Goal: Task Accomplishment & Management: Manage account settings

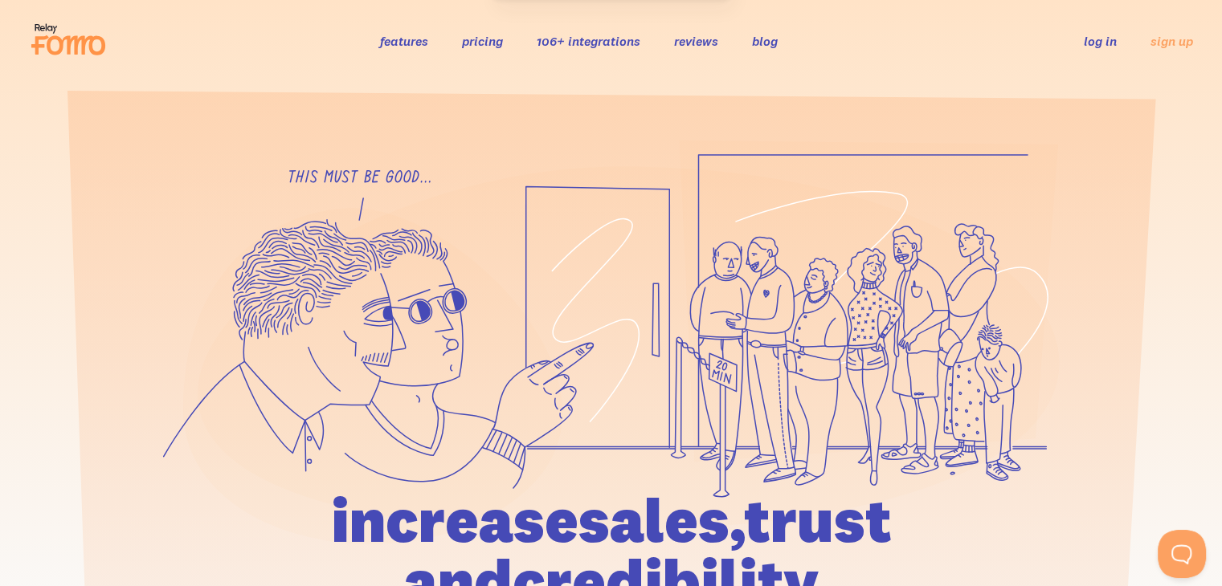
click at [1101, 43] on link "log in" at bounding box center [1100, 41] width 33 height 16
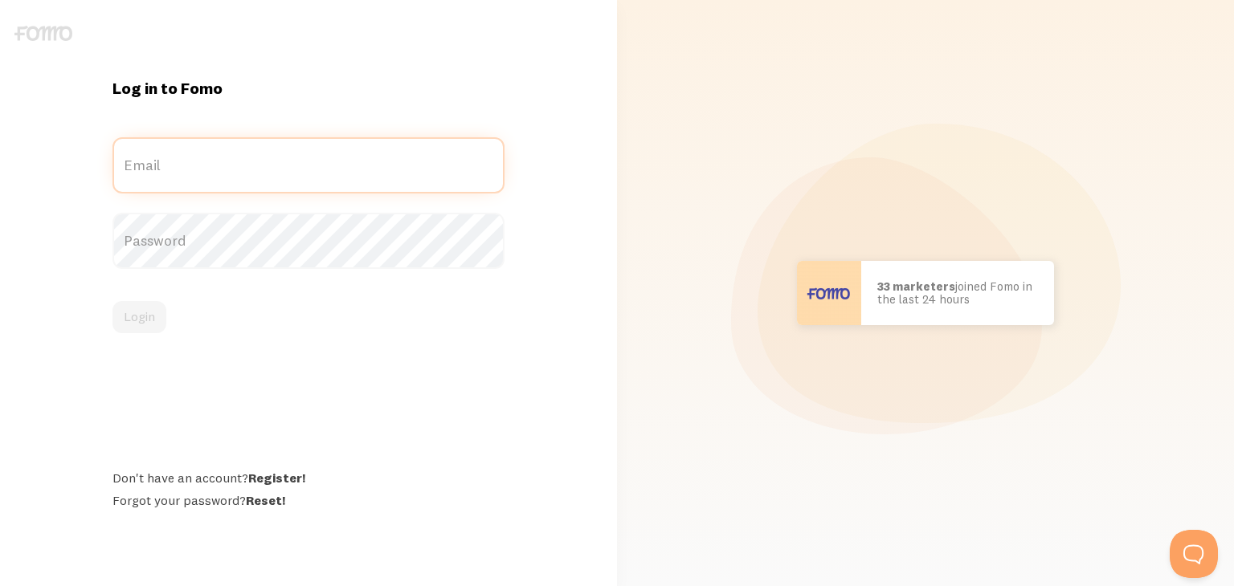
type input "[PERSON_NAME][EMAIL_ADDRESS][DOMAIN_NAME]"
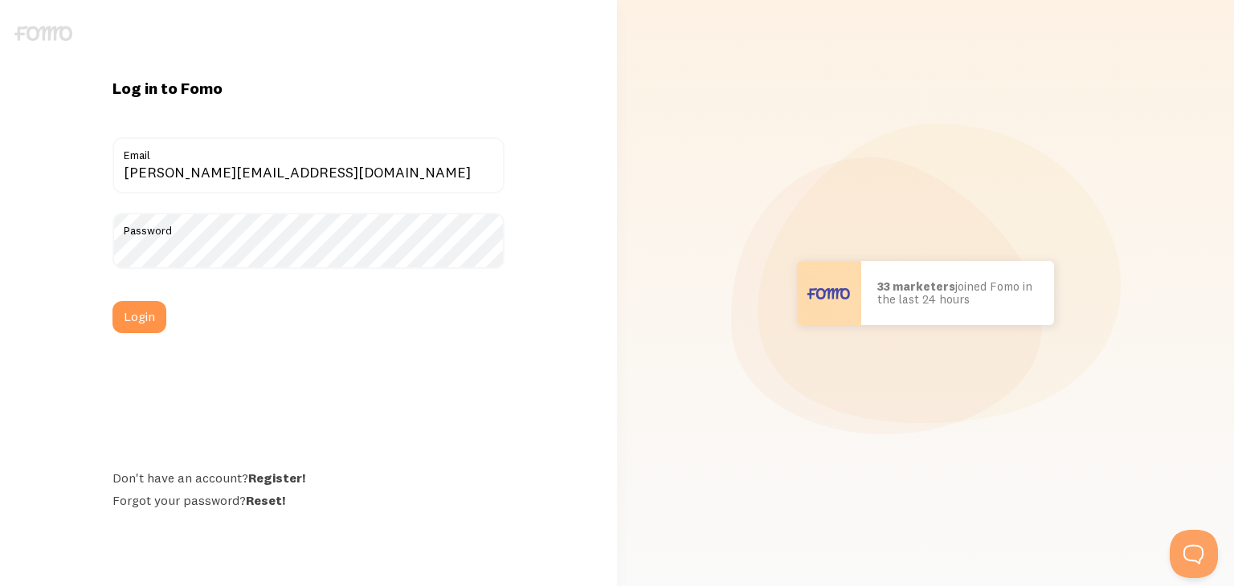
click at [402, 162] on label "Email" at bounding box center [308, 150] width 392 height 27
click at [402, 162] on input "[PERSON_NAME][EMAIL_ADDRESS][DOMAIN_NAME]" at bounding box center [308, 165] width 392 height 56
click at [133, 321] on button "Login" at bounding box center [139, 317] width 54 height 32
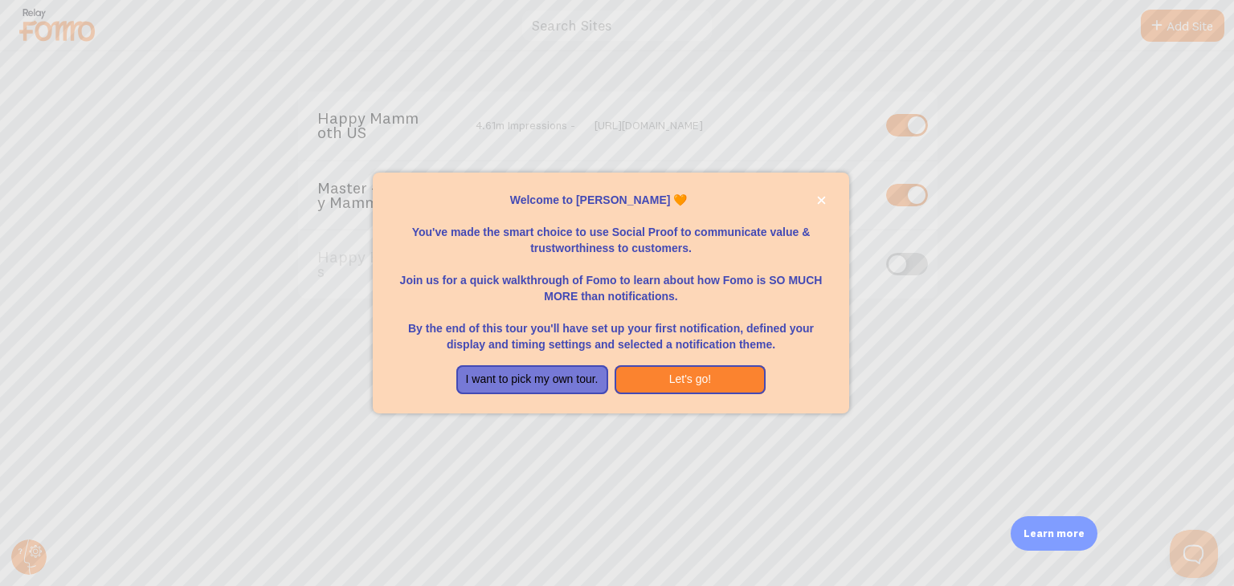
click at [472, 460] on div at bounding box center [617, 293] width 1234 height 586
click at [492, 389] on button "I want to pick my own tour." at bounding box center [532, 379] width 152 height 29
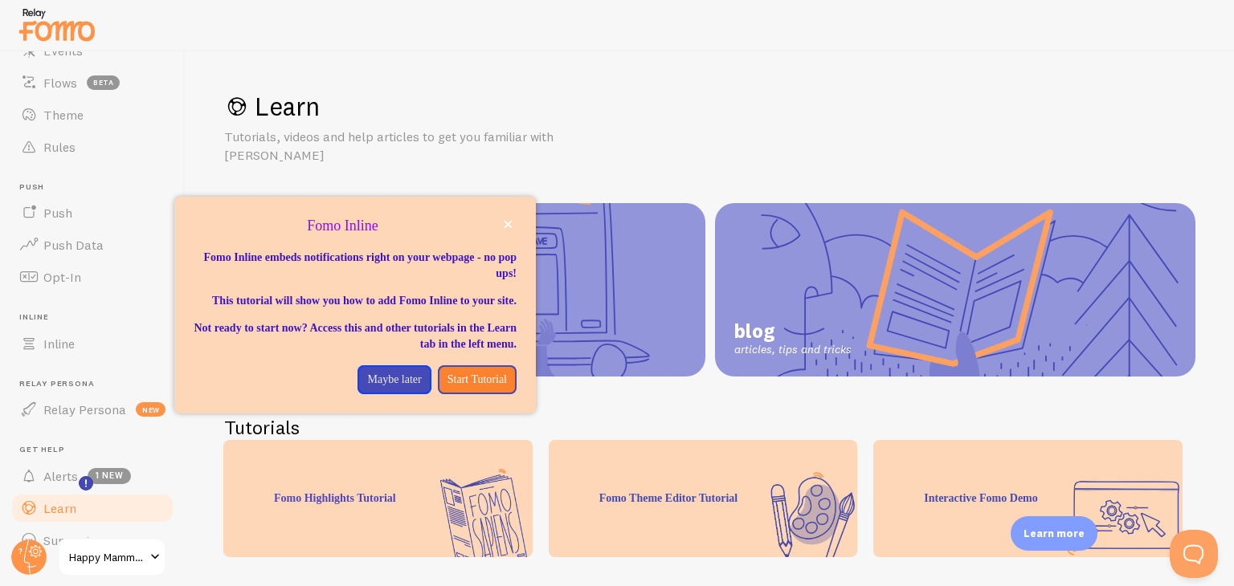
scroll to position [204, 0]
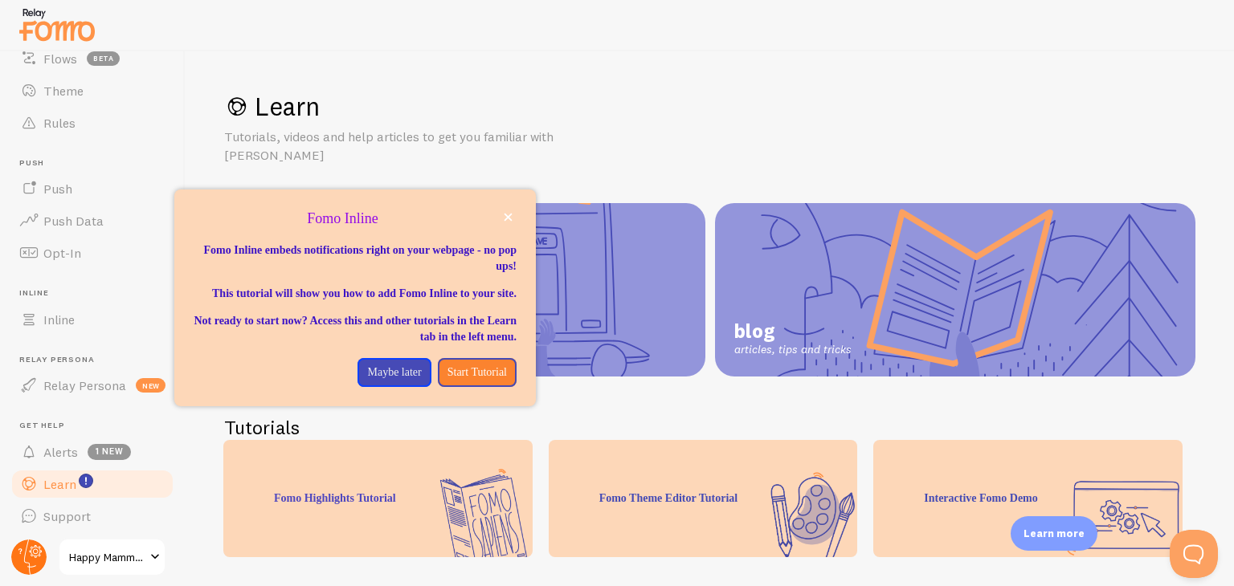
click at [34, 566] on icon at bounding box center [30, 557] width 12 height 35
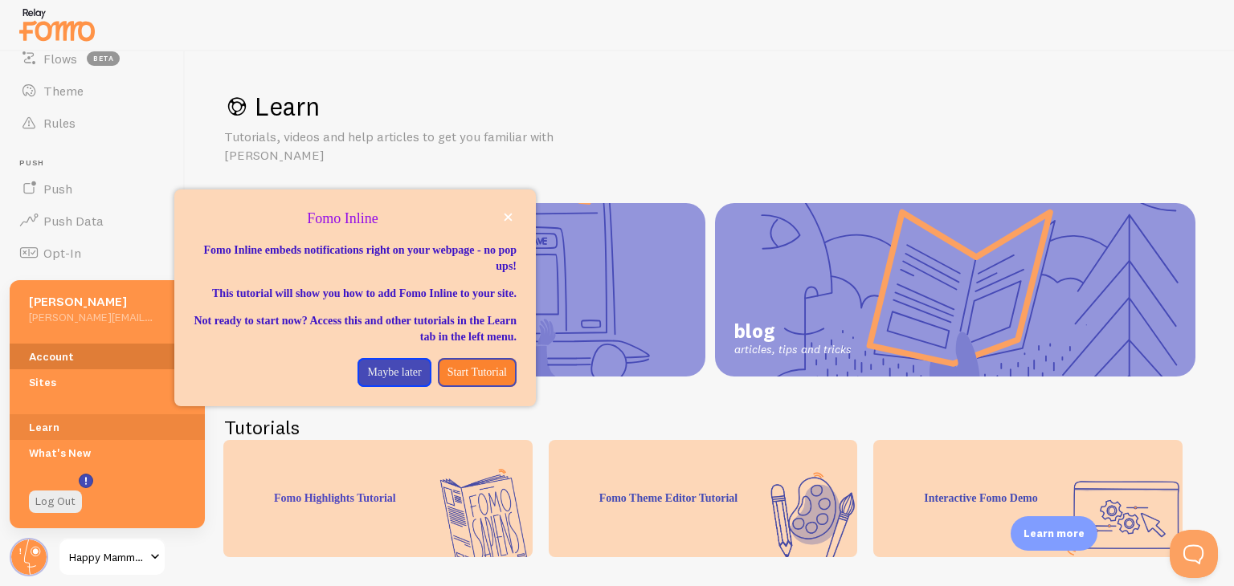
click at [61, 347] on link "Account" at bounding box center [107, 357] width 195 height 26
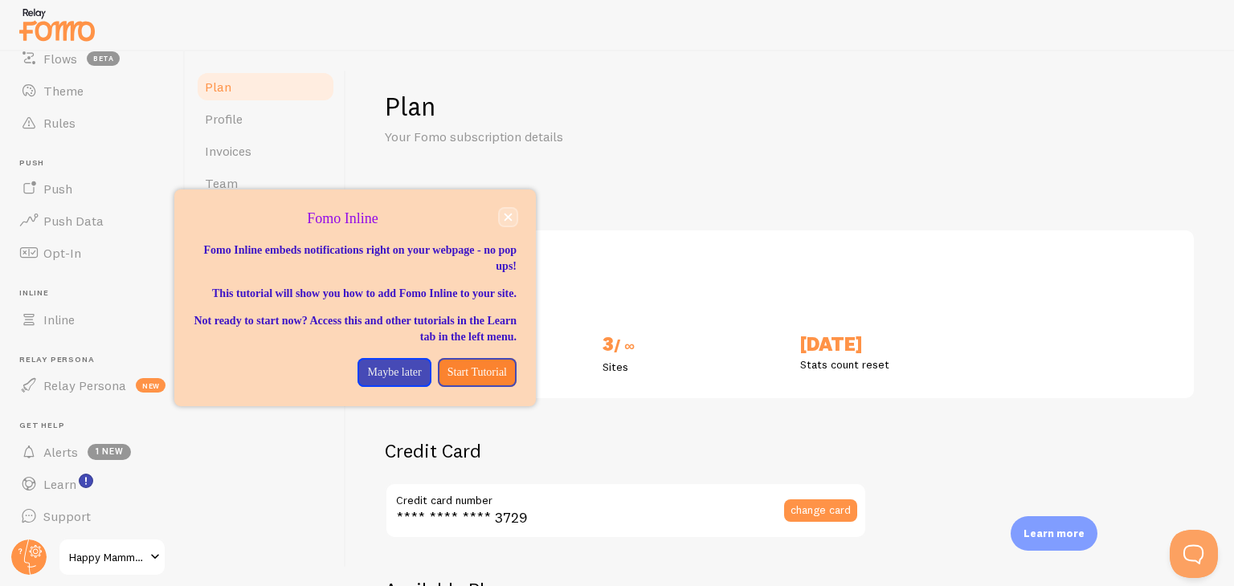
click at [507, 216] on icon "close," at bounding box center [508, 218] width 8 height 8
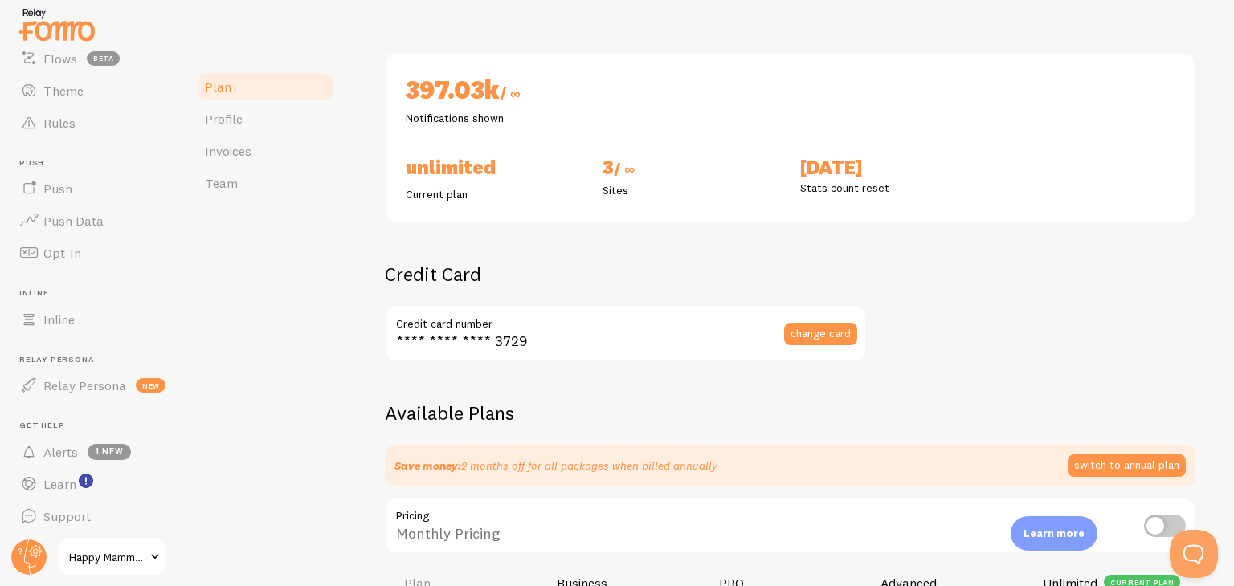
scroll to position [161, 0]
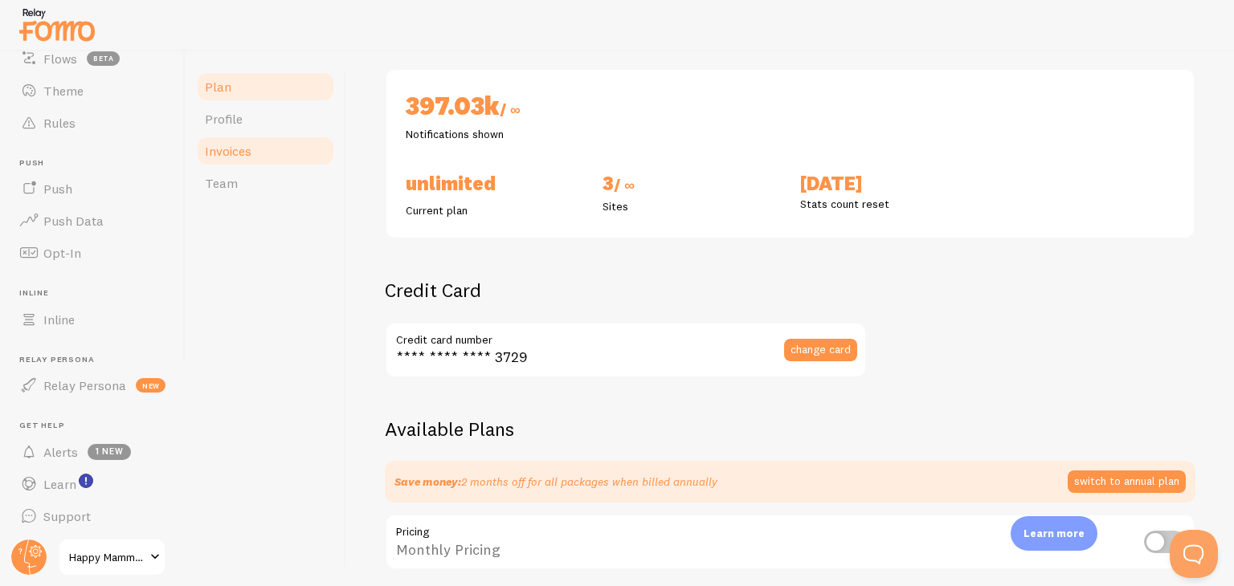
click at [241, 158] on span "Invoices" at bounding box center [228, 151] width 47 height 16
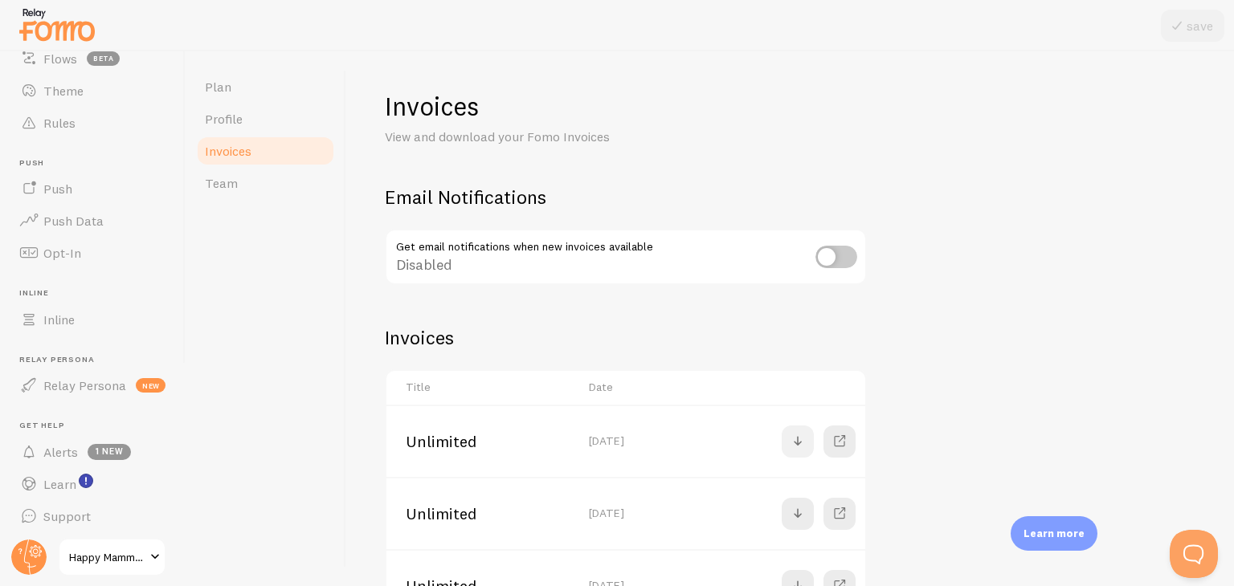
click at [799, 440] on span at bounding box center [797, 441] width 19 height 19
